Goal: Task Accomplishment & Management: Use online tool/utility

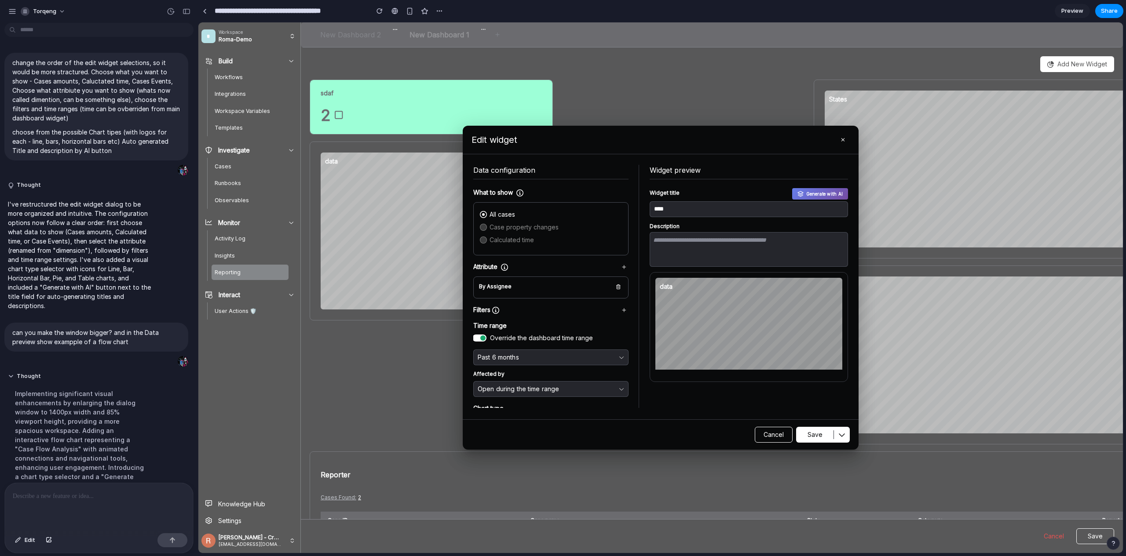
scroll to position [184, 0]
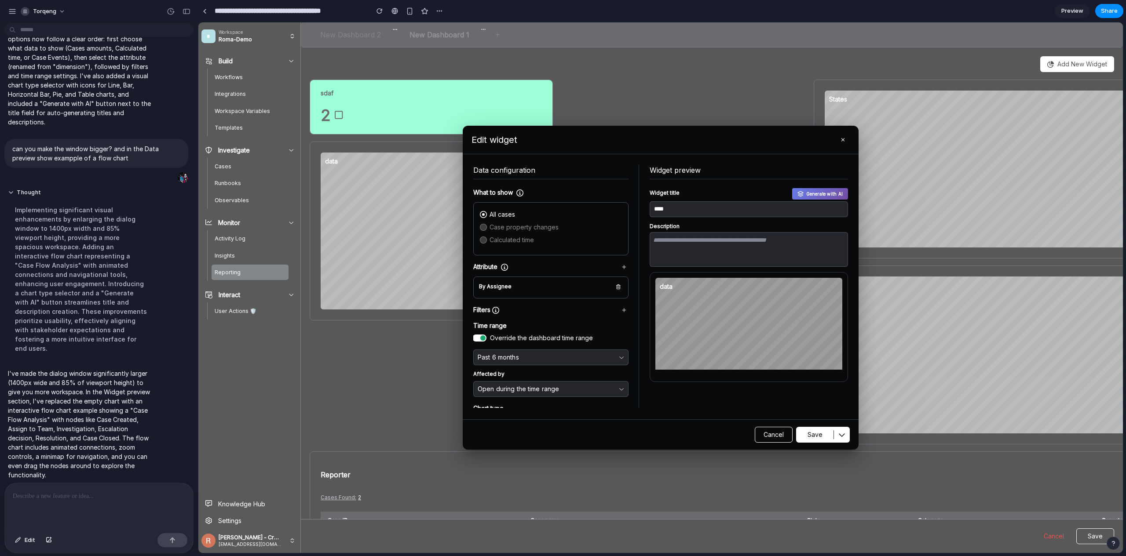
click at [609, 95] on div at bounding box center [660, 287] width 925 height 531
click at [617, 143] on div "Edit widget" at bounding box center [641, 140] width 340 height 12
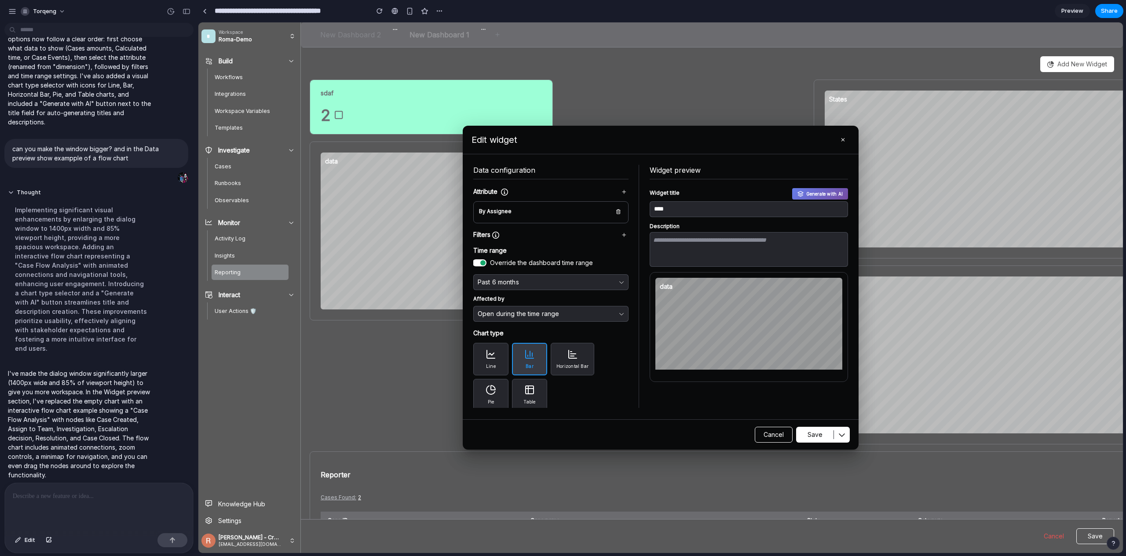
scroll to position [78, 0]
drag, startPoint x: 12, startPoint y: 146, endPoint x: 109, endPoint y: 148, distance: 96.8
click at [109, 148] on p "can you make the window bigger? and in the Data preview show exampple of a flow…" at bounding box center [96, 153] width 168 height 18
drag, startPoint x: 106, startPoint y: 146, endPoint x: 8, endPoint y: 154, distance: 98.9
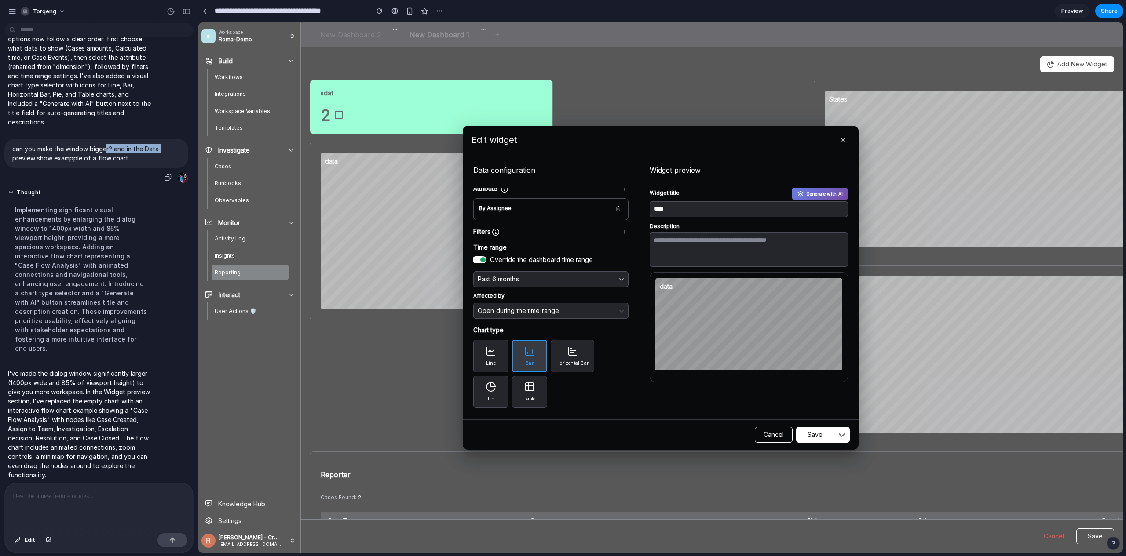
click at [8, 154] on div "can you make the window bigger? and in the Data preview show exampple of a flow…" at bounding box center [96, 153] width 184 height 29
click at [69, 157] on p "can you make the window bigger? and in the Data preview show exampple of a flow…" at bounding box center [96, 153] width 168 height 18
drag, startPoint x: 111, startPoint y: 149, endPoint x: 0, endPoint y: 150, distance: 111.3
click at [0, 150] on div "can you make the window bigger? and in the Data preview show exampple of a flow…" at bounding box center [96, 161] width 193 height 45
click at [51, 155] on p "can you make the window bigger? and in the Data preview show exampple of a flow…" at bounding box center [96, 153] width 168 height 18
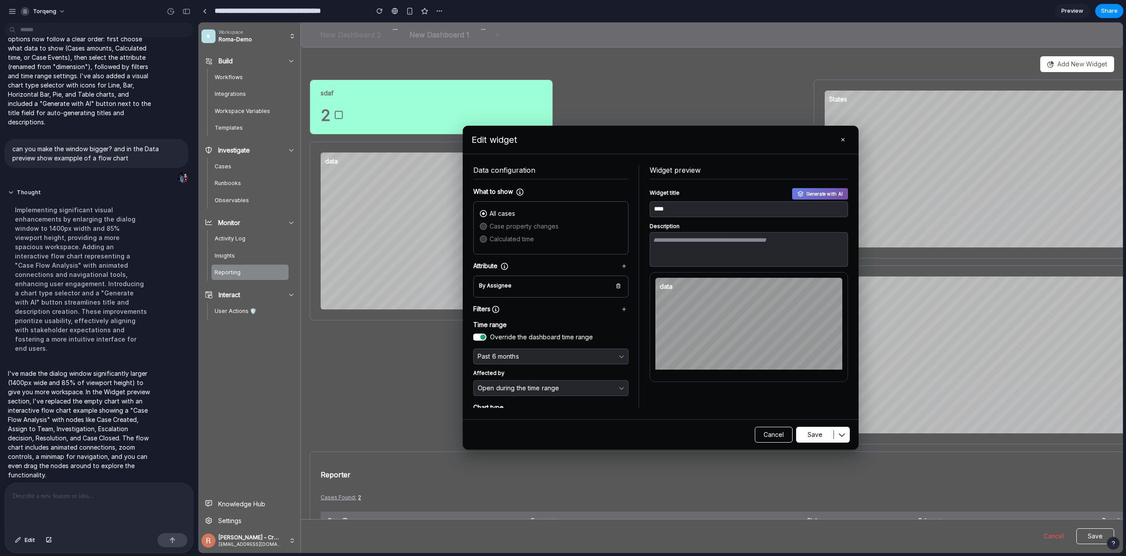
scroll to position [0, 0]
drag, startPoint x: 473, startPoint y: 194, endPoint x: 541, endPoint y: 320, distance: 142.9
click at [541, 320] on div "What to show All cases Case property changes Calculated time Attribute By Assig…" at bounding box center [550, 298] width 155 height 220
click at [541, 315] on div "What to show All cases Case property changes Calculated time Attribute By Assig…" at bounding box center [550, 298] width 155 height 220
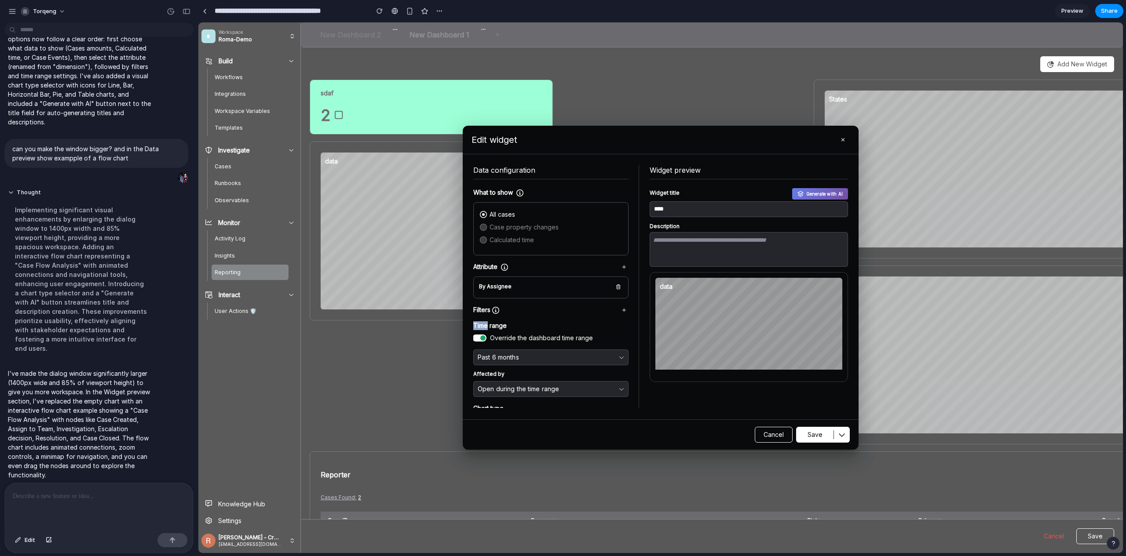
click at [541, 315] on div "What to show All cases Case property changes Calculated time Attribute By Assig…" at bounding box center [550, 298] width 155 height 220
click at [540, 313] on div "Filters" at bounding box center [550, 310] width 155 height 9
drag, startPoint x: 480, startPoint y: 191, endPoint x: 542, endPoint y: 244, distance: 81.4
click at [542, 244] on div "What to show All cases Case property changes Calculated time Attribute By Assig…" at bounding box center [550, 298] width 155 height 220
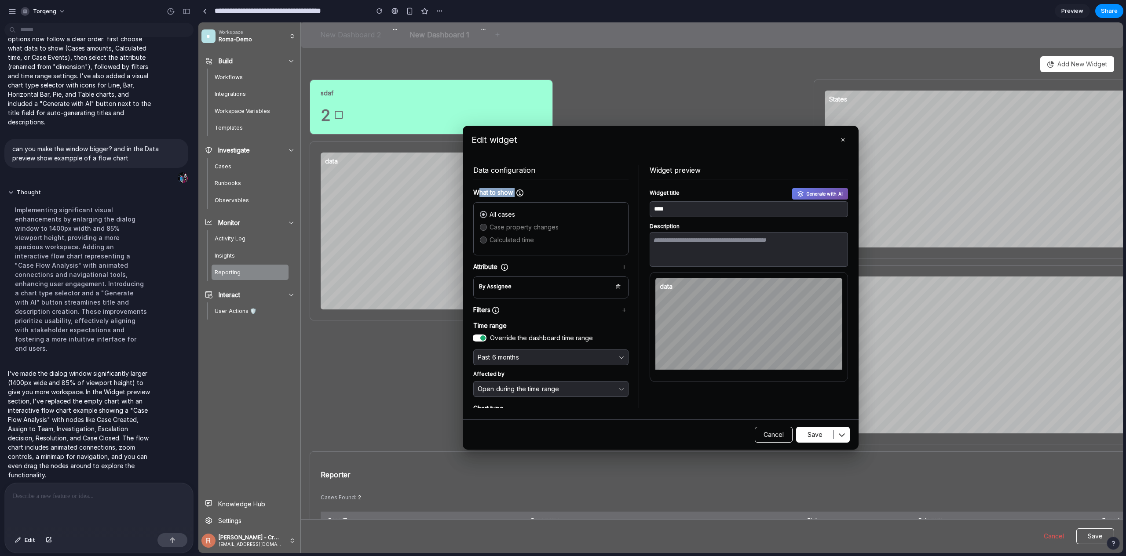
click at [542, 241] on div "All cases Case property changes Calculated time" at bounding box center [551, 229] width 144 height 38
drag, startPoint x: 545, startPoint y: 239, endPoint x: 520, endPoint y: 250, distance: 27.4
click at [519, 250] on div "All cases Case property changes Calculated time" at bounding box center [550, 228] width 155 height 53
drag, startPoint x: 474, startPoint y: 265, endPoint x: 509, endPoint y: 268, distance: 35.3
click at [509, 268] on div "Attribute" at bounding box center [550, 267] width 155 height 9
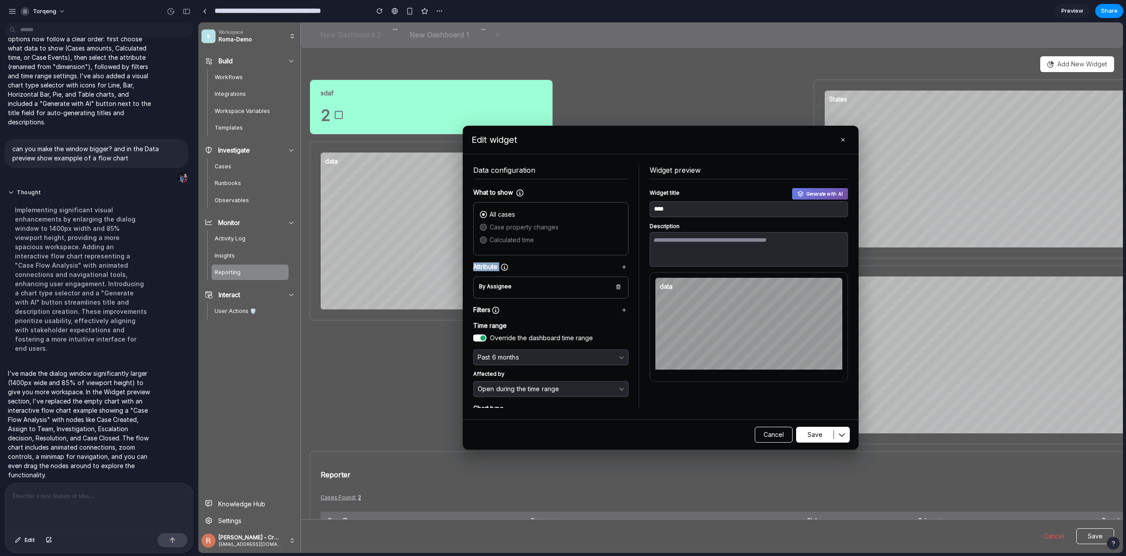
click at [509, 268] on div "Attribute" at bounding box center [550, 267] width 155 height 9
click at [492, 267] on p "Attribute" at bounding box center [485, 267] width 24 height 9
click at [479, 267] on p "Attribute" at bounding box center [485, 267] width 24 height 9
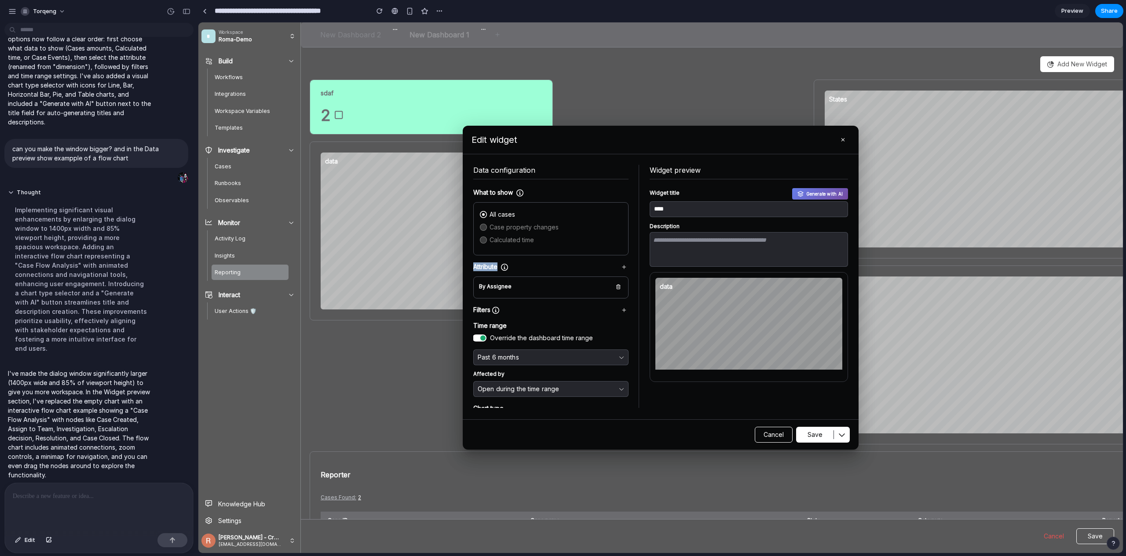
click at [479, 267] on p "Attribute" at bounding box center [485, 267] width 24 height 9
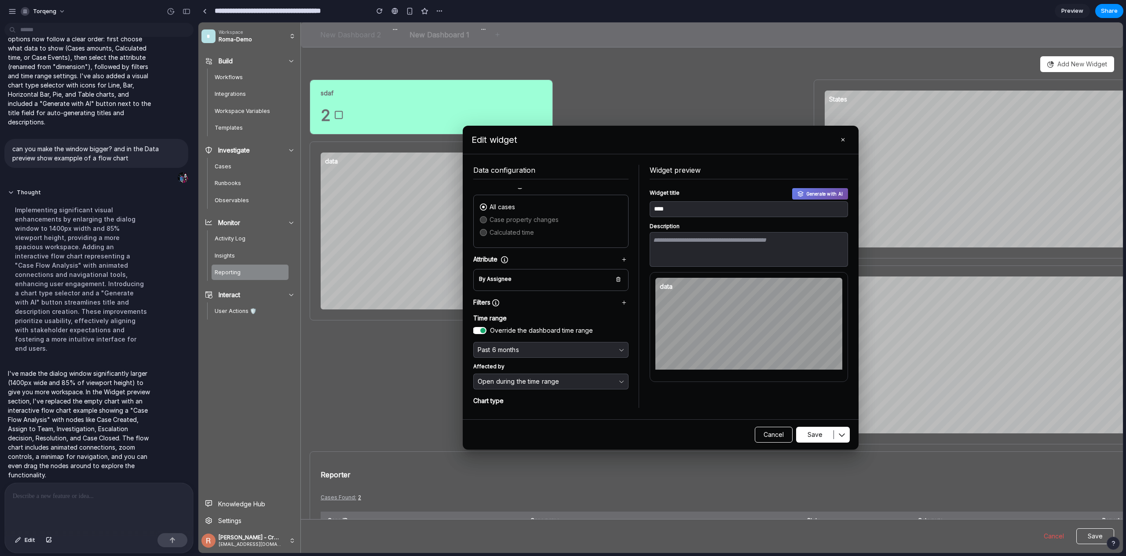
scroll to position [32, 0]
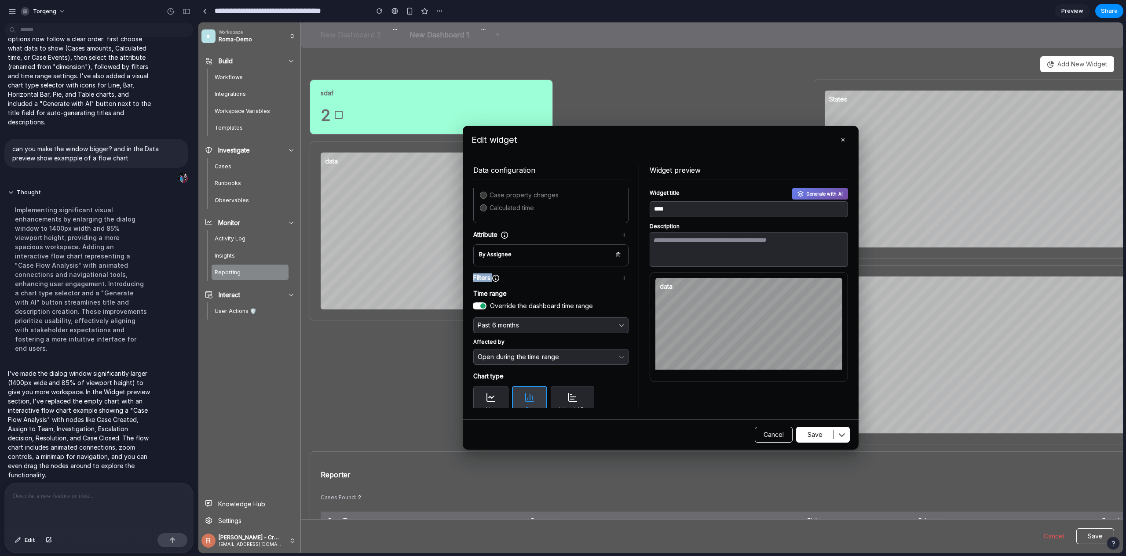
drag, startPoint x: 475, startPoint y: 279, endPoint x: 515, endPoint y: 281, distance: 40.1
click at [515, 281] on div "Filters" at bounding box center [550, 278] width 155 height 9
drag, startPoint x: 508, startPoint y: 288, endPoint x: 481, endPoint y: 276, distance: 29.3
click at [481, 276] on div "What to show All cases Case property changes Calculated time Attribute By Assig…" at bounding box center [550, 298] width 155 height 220
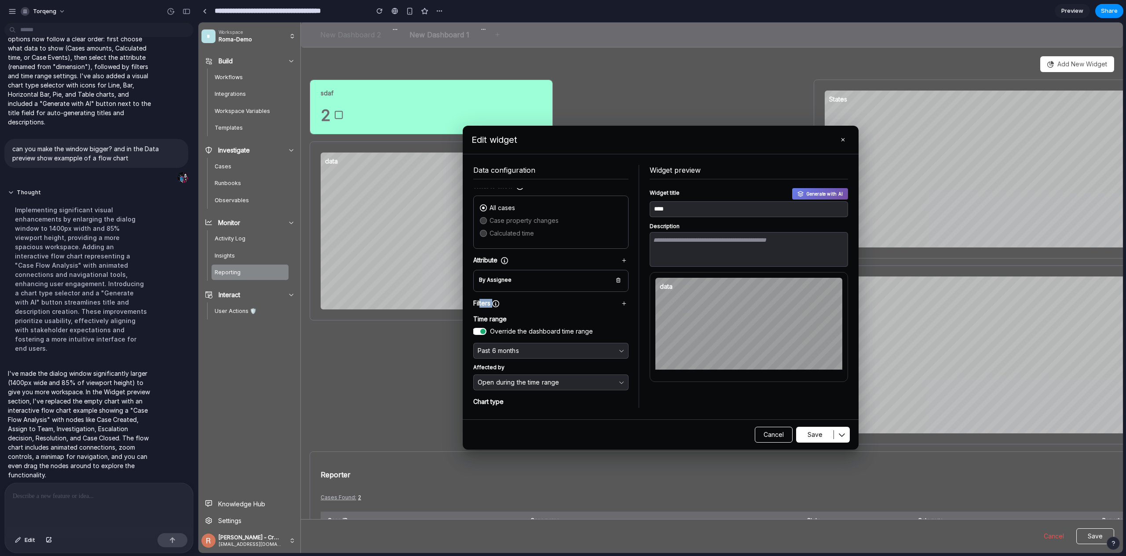
scroll to position [0, 0]
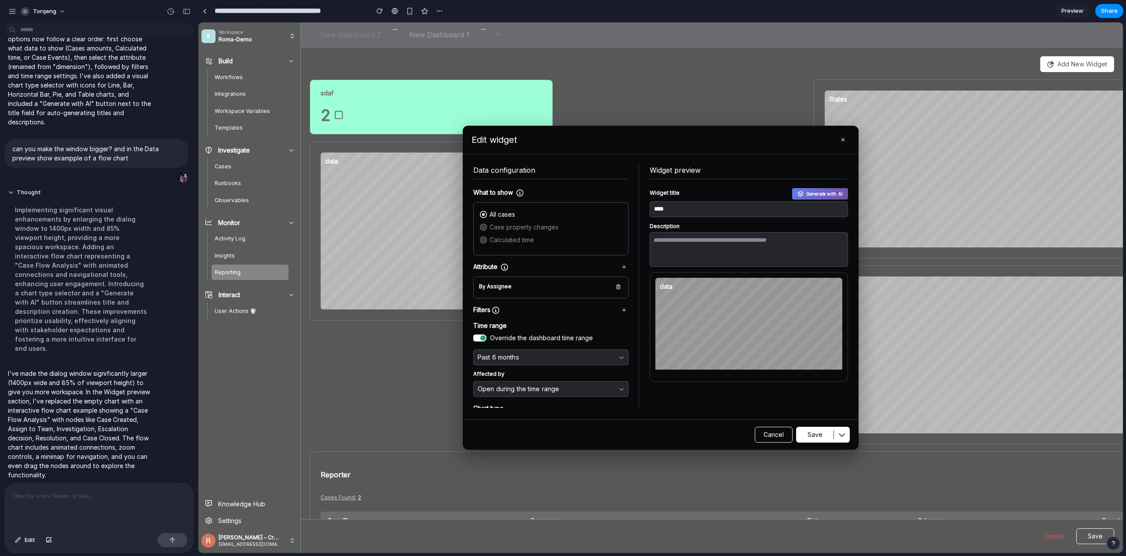
click at [489, 268] on p "Attribute" at bounding box center [485, 267] width 24 height 9
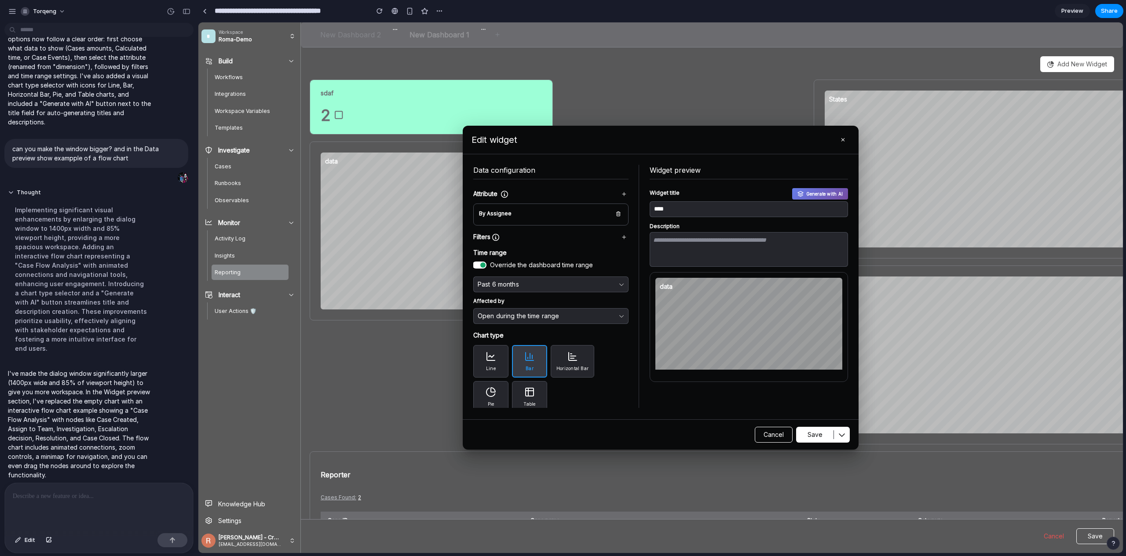
scroll to position [78, 0]
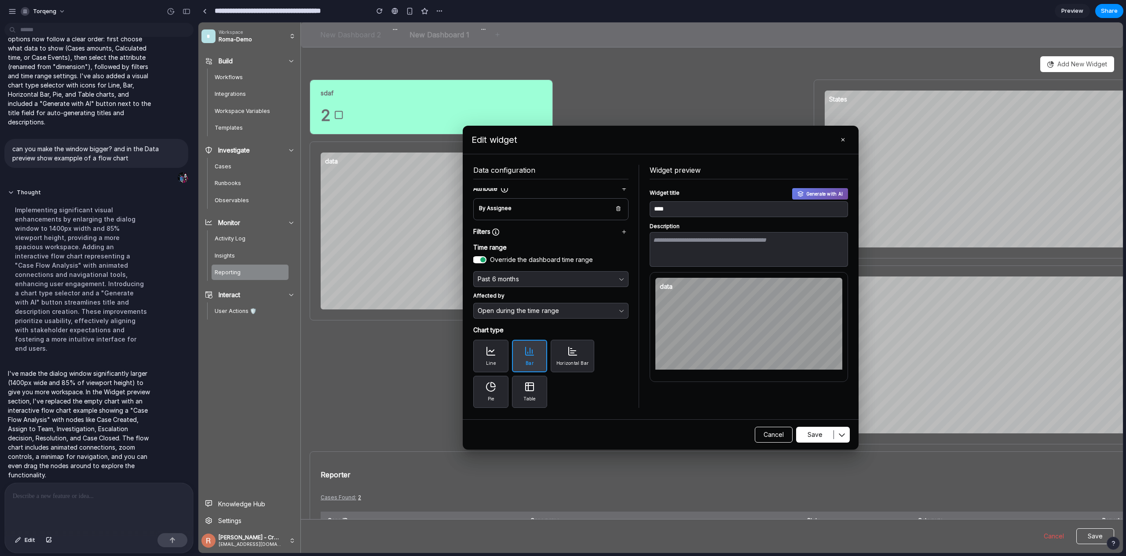
click at [582, 356] on button "Horizontal Bar" at bounding box center [573, 356] width 44 height 33
click at [508, 359] on button "Line" at bounding box center [490, 356] width 35 height 33
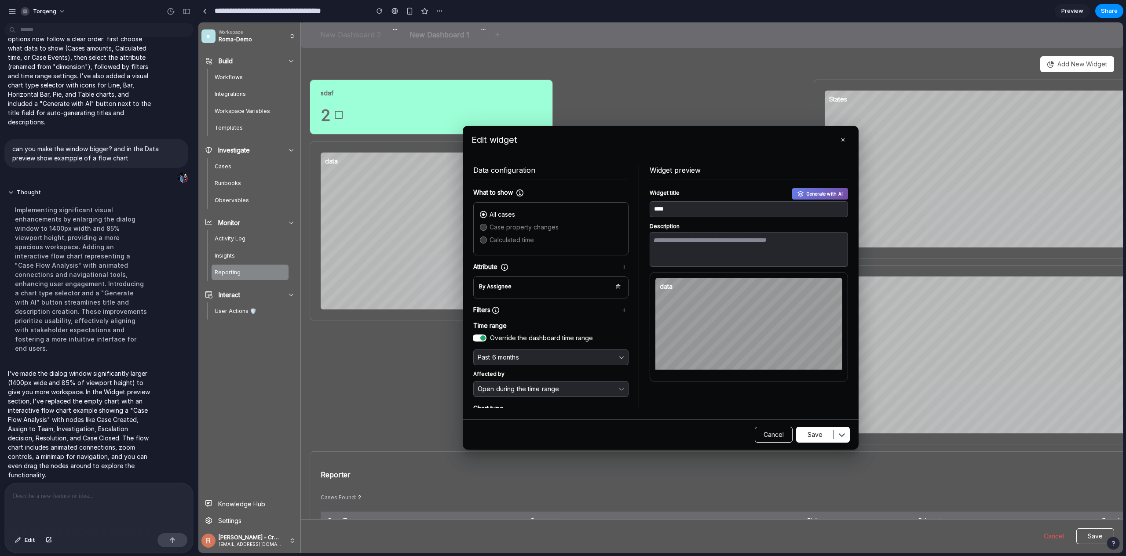
scroll to position [0, 0]
click at [489, 371] on p "Affected by" at bounding box center [550, 371] width 155 height 12
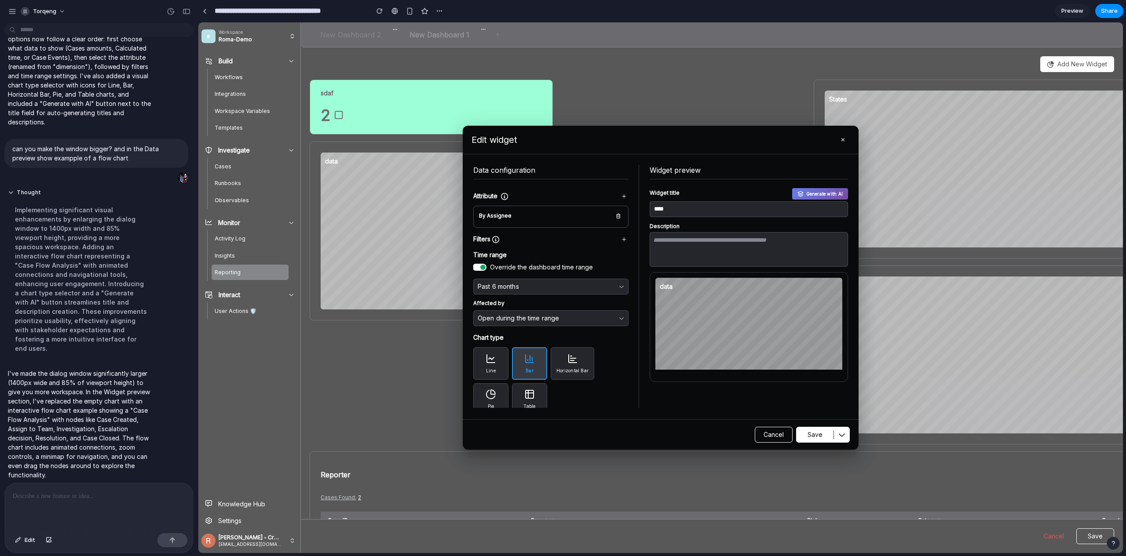
scroll to position [78, 0]
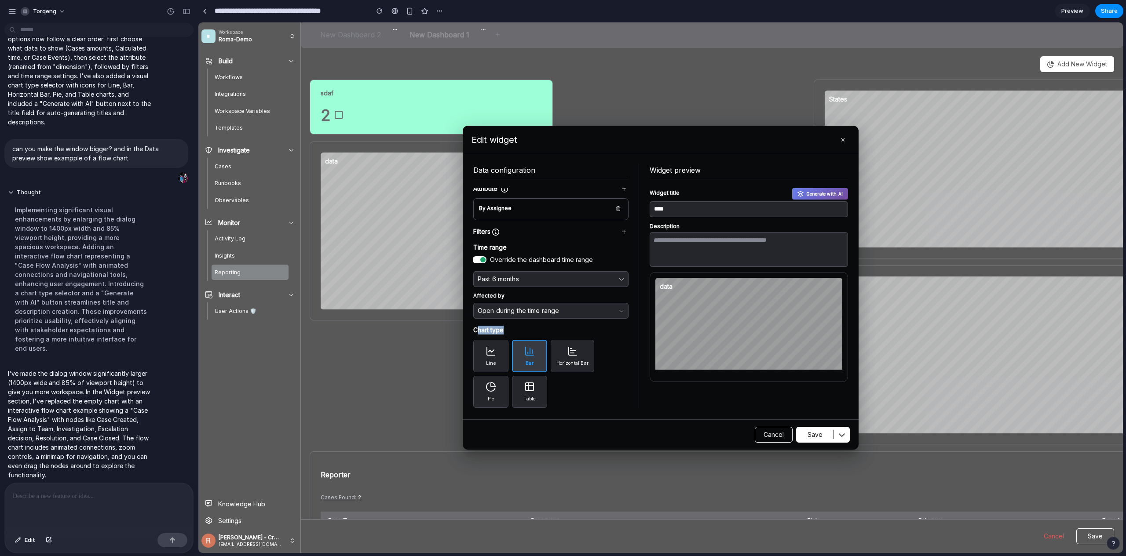
drag, startPoint x: 479, startPoint y: 331, endPoint x: 530, endPoint y: 333, distance: 50.2
click at [530, 333] on h2 "Chart type" at bounding box center [550, 330] width 155 height 9
click at [586, 362] on span "Horizontal Bar" at bounding box center [572, 363] width 32 height 6
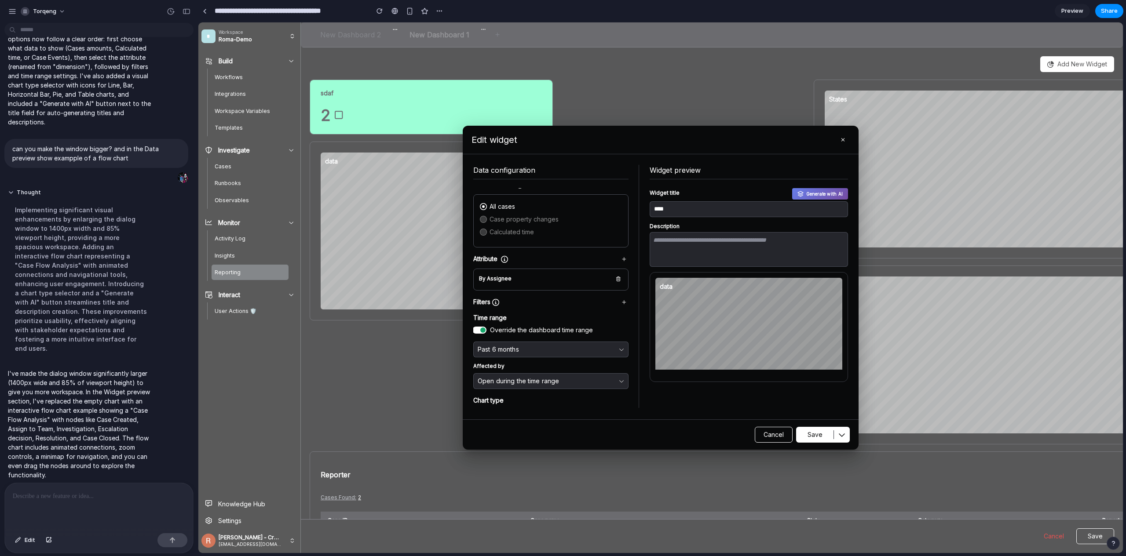
scroll to position [0, 0]
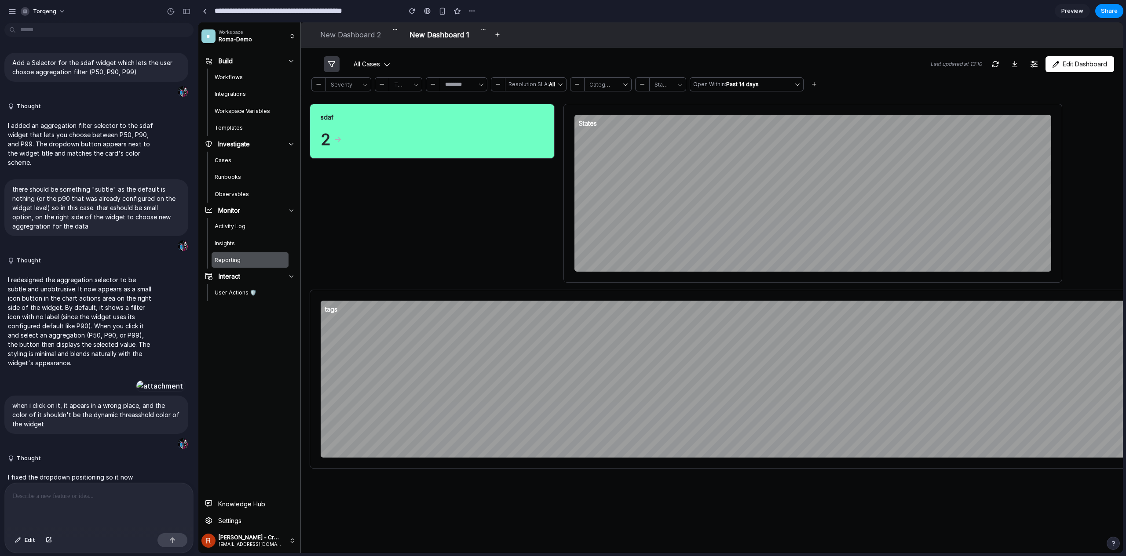
scroll to position [426, 0]
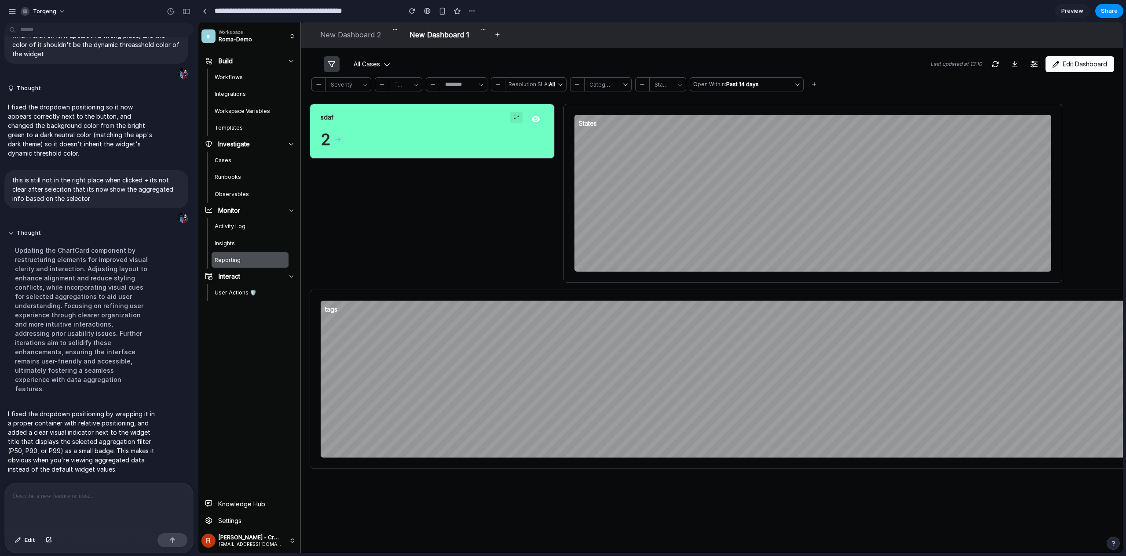
click at [519, 117] on icon at bounding box center [516, 117] width 7 height 7
click at [518, 119] on div "P50 P90 P99" at bounding box center [660, 287] width 925 height 531
click at [518, 119] on icon at bounding box center [516, 117] width 7 height 7
click at [507, 110] on div "P50 P90 P99" at bounding box center [660, 287] width 925 height 531
click at [519, 116] on icon at bounding box center [516, 117] width 5 height 4
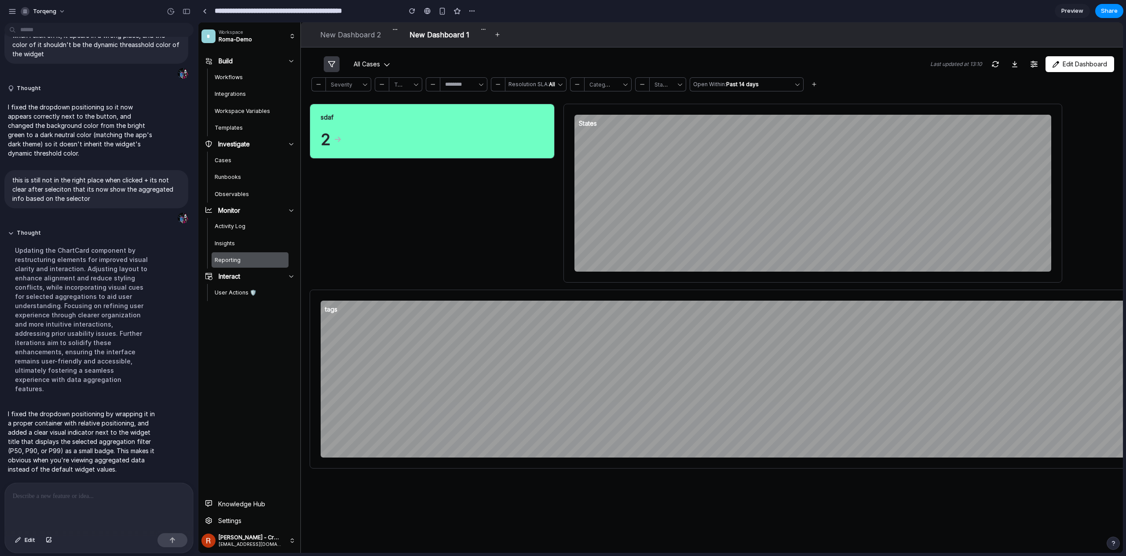
click at [218, 67] on li "P99" at bounding box center [230, 73] width 46 height 14
click at [340, 116] on span "P99" at bounding box center [344, 117] width 14 height 8
click at [341, 118] on span "P99" at bounding box center [344, 117] width 14 height 8
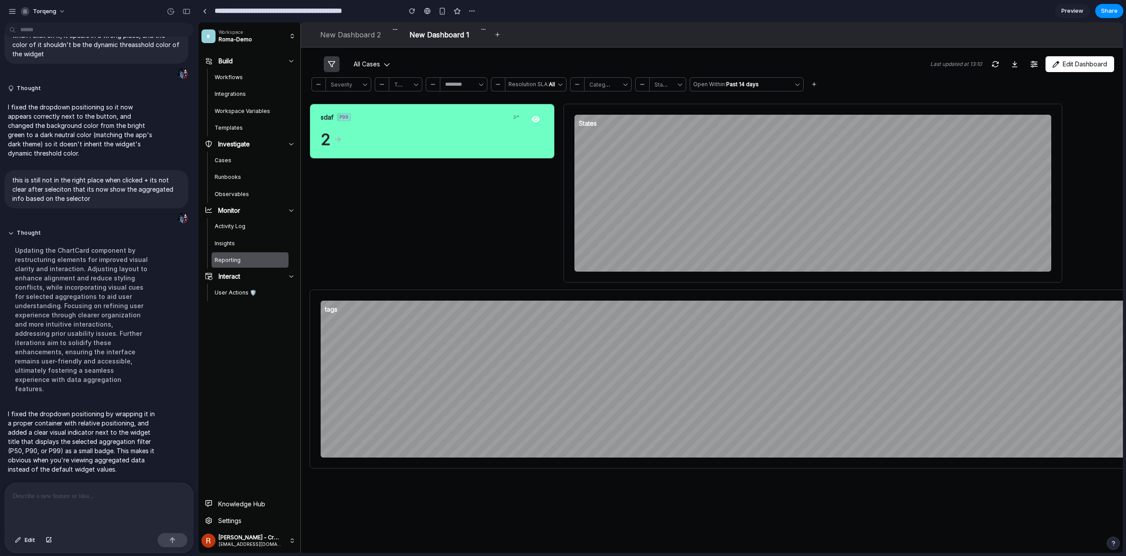
click at [441, 145] on div "sdaf P99 2" at bounding box center [432, 131] width 244 height 54
click at [517, 118] on icon at bounding box center [516, 117] width 7 height 7
click at [231, 53] on li "P90" at bounding box center [230, 54] width 46 height 14
